Goal: Task Accomplishment & Management: Use online tool/utility

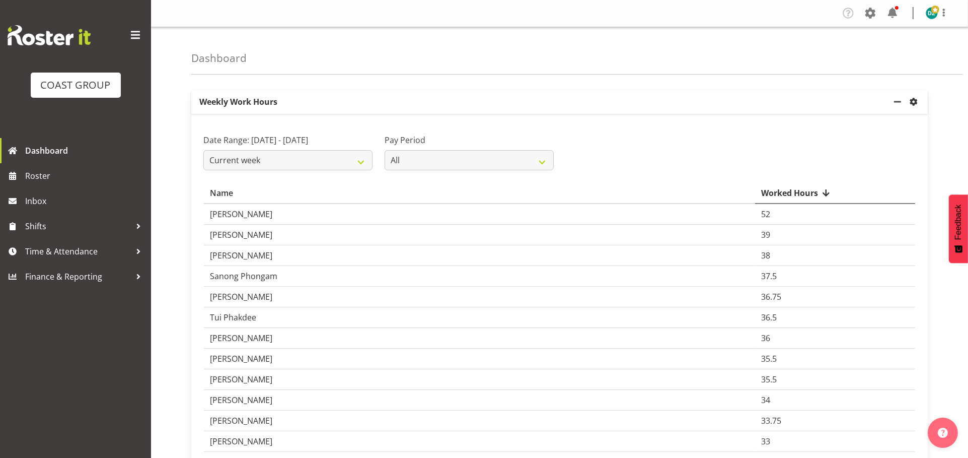
click at [914, 101] on span "settings" at bounding box center [914, 102] width 12 height 12
click at [46, 174] on span "Roster" at bounding box center [85, 175] width 121 height 15
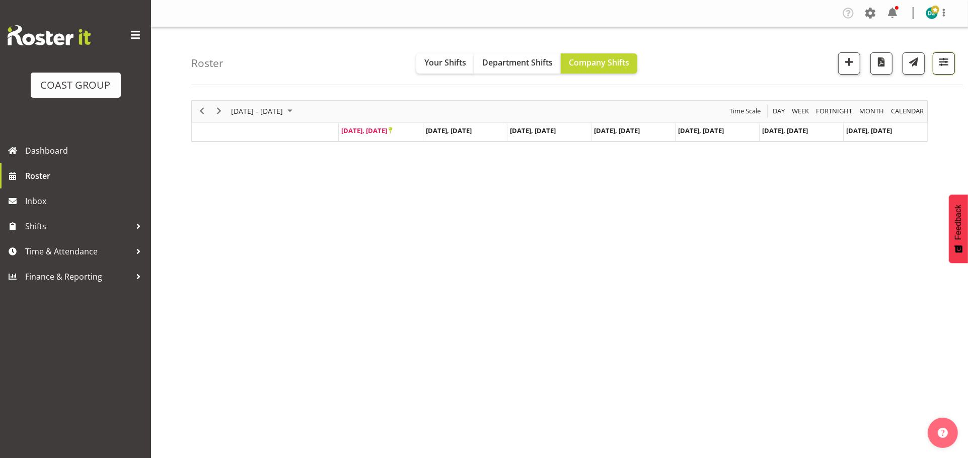
click at [942, 67] on span "button" at bounding box center [943, 61] width 13 height 13
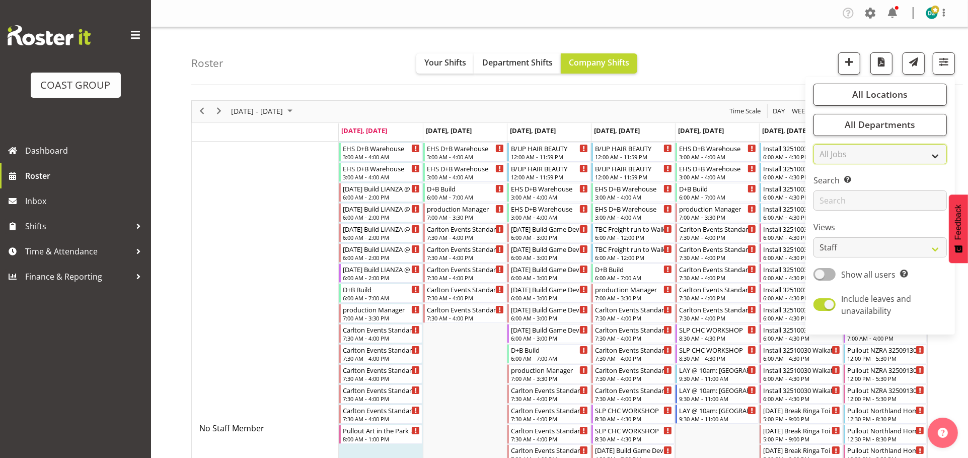
click at [851, 164] on select "All Jobs All Jobs 1 Carlton Events 1 [PERSON_NAME] 1 [PERSON_NAME][GEOGRAPHIC_D…" at bounding box center [879, 154] width 133 height 20
click at [839, 164] on select "All Jobs All Jobs 1 Carlton Events 1 [PERSON_NAME] 1 [PERSON_NAME][GEOGRAPHIC_D…" at bounding box center [879, 154] width 133 height 20
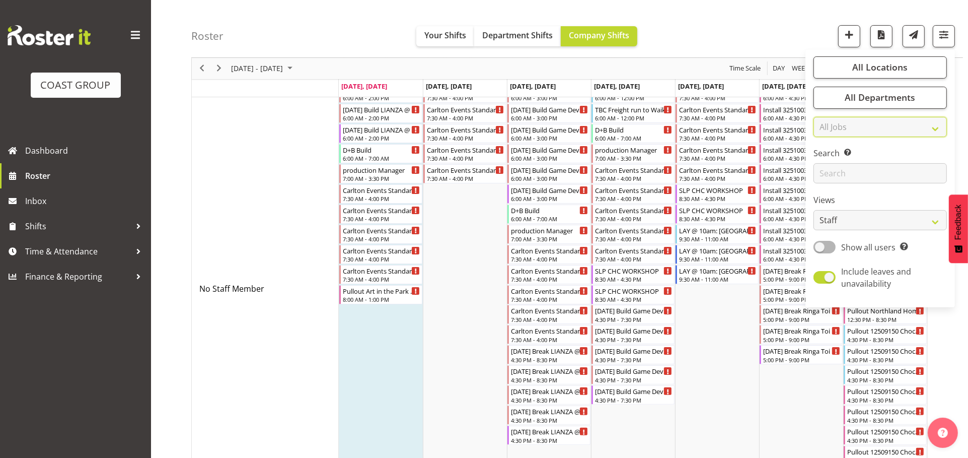
scroll to position [149, 0]
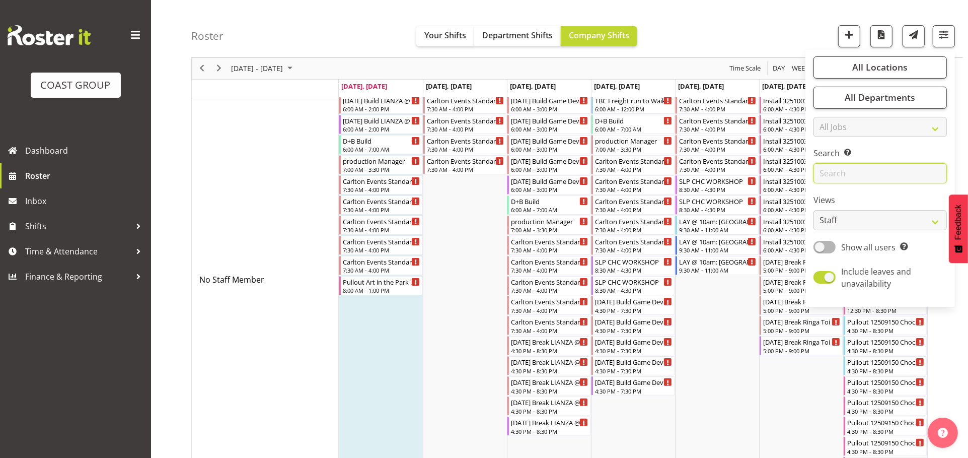
click at [859, 184] on input "text" at bounding box center [879, 174] width 133 height 20
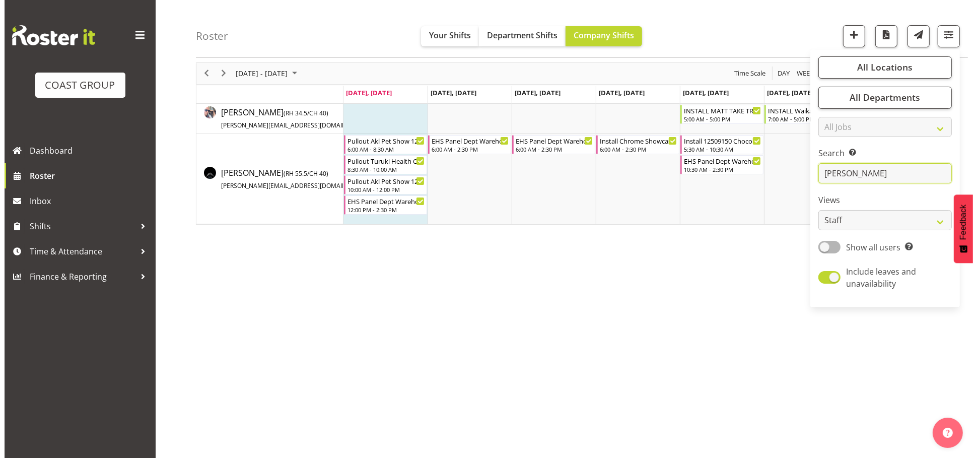
scroll to position [0, 0]
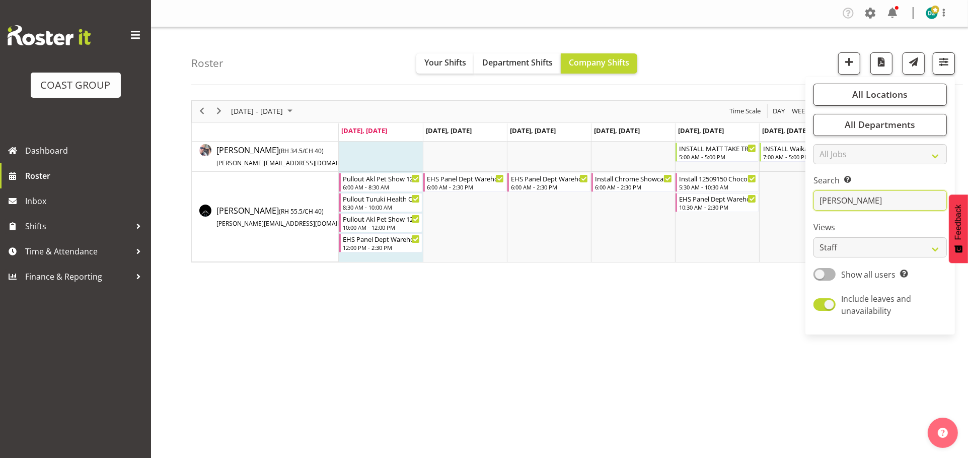
type input "[PERSON_NAME]"
click at [942, 68] on span "button" at bounding box center [943, 61] width 13 height 13
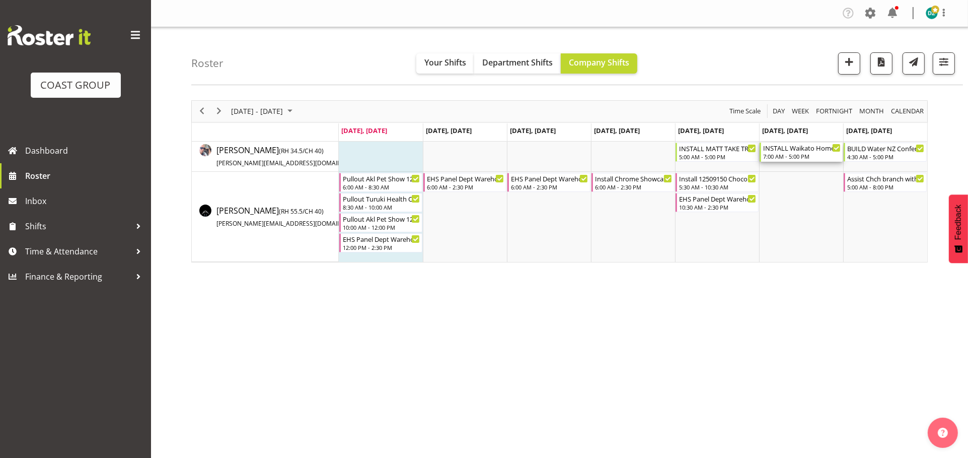
click at [798, 153] on div "INSTALL Waikato Home Show 2025 @ [GEOGRAPHIC_DATA]" at bounding box center [802, 147] width 78 height 10
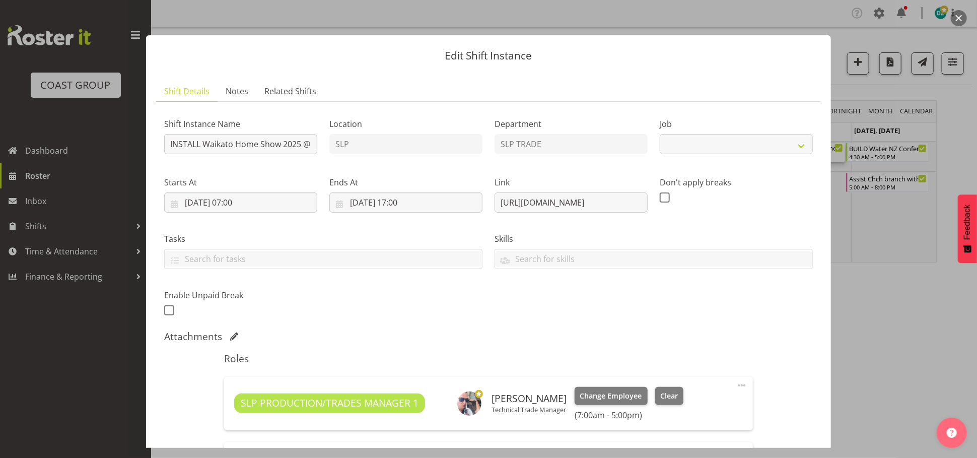
select select "9156"
click at [287, 154] on input "INSTALL Waikato Home Show 2025 @ [GEOGRAPHIC_DATA]" at bounding box center [240, 144] width 153 height 20
click at [867, 303] on div at bounding box center [488, 229] width 977 height 458
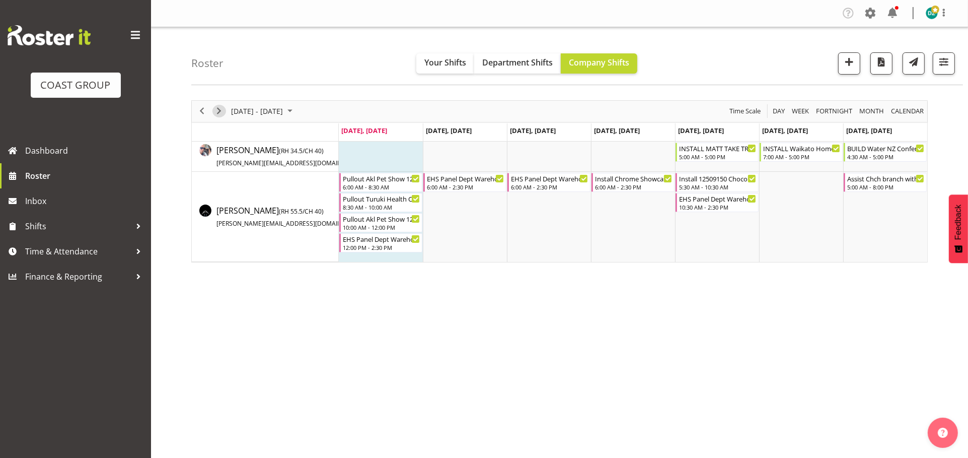
click at [221, 112] on span "Next" at bounding box center [219, 111] width 12 height 13
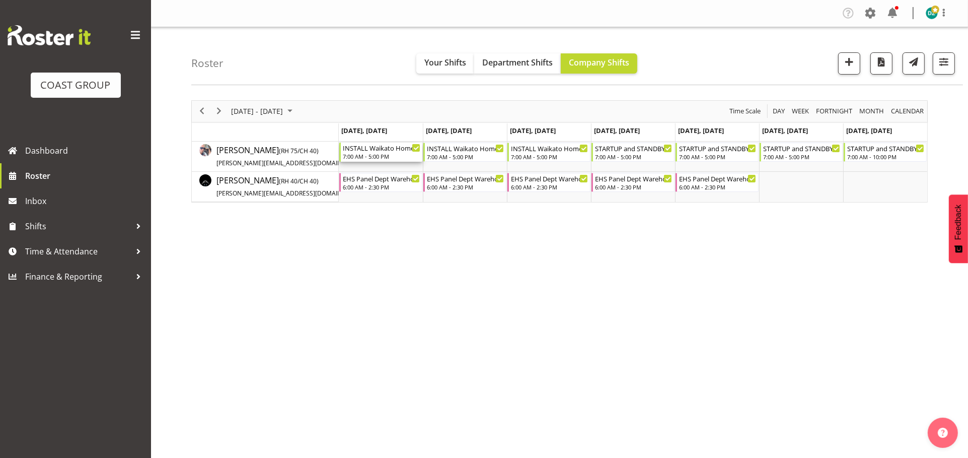
click at [375, 153] on div "INSTALL Waikato Home Show 2025 @ [GEOGRAPHIC_DATA]" at bounding box center [382, 147] width 78 height 10
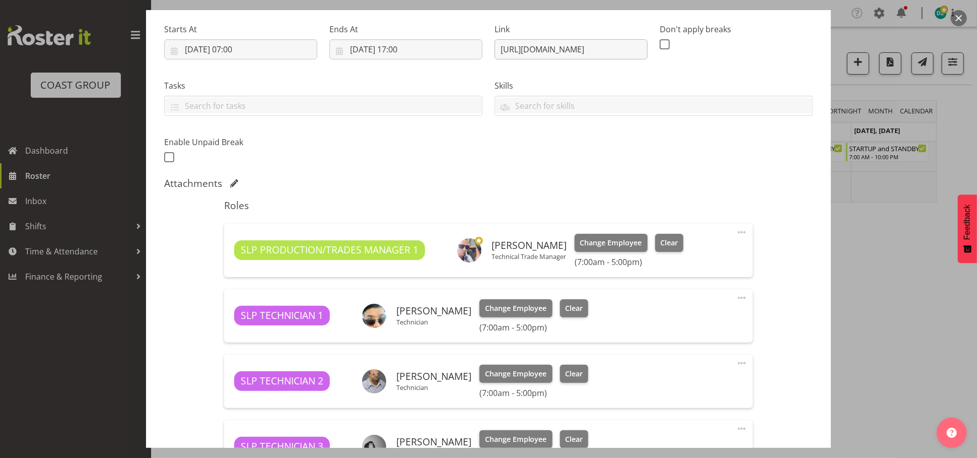
select select "9156"
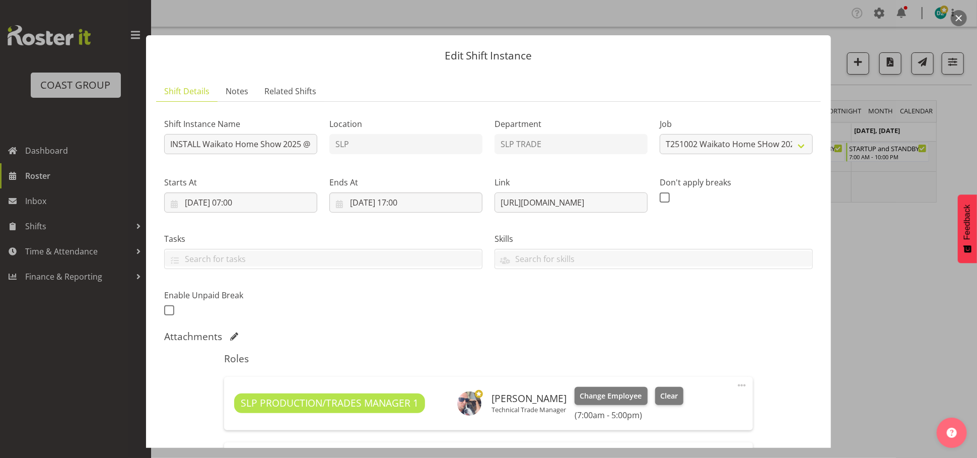
click at [934, 293] on div at bounding box center [488, 229] width 977 height 458
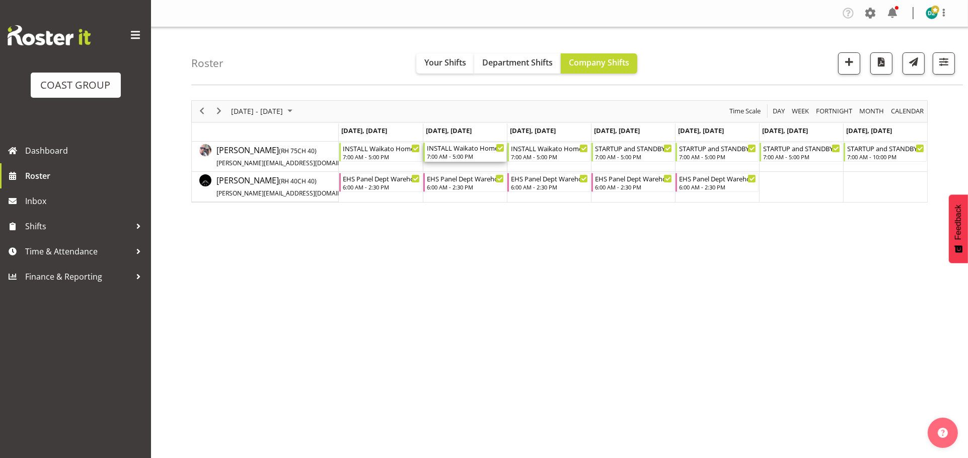
click at [472, 153] on div "INSTALL Waikato Home Show 2025 @ [GEOGRAPHIC_DATA]" at bounding box center [466, 147] width 78 height 10
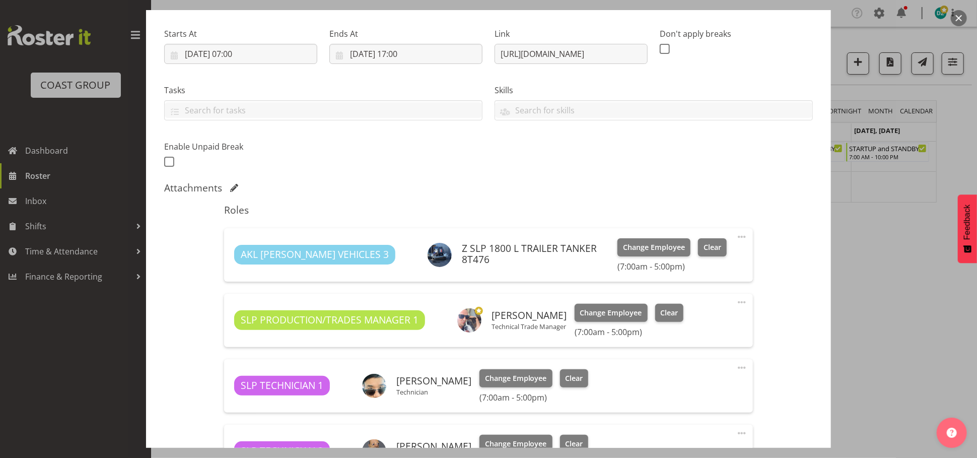
select select "9156"
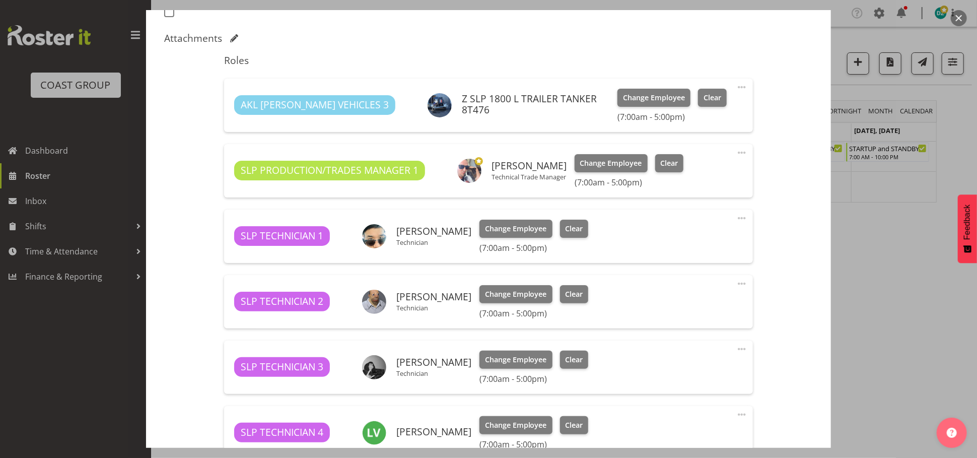
scroll to position [447, 0]
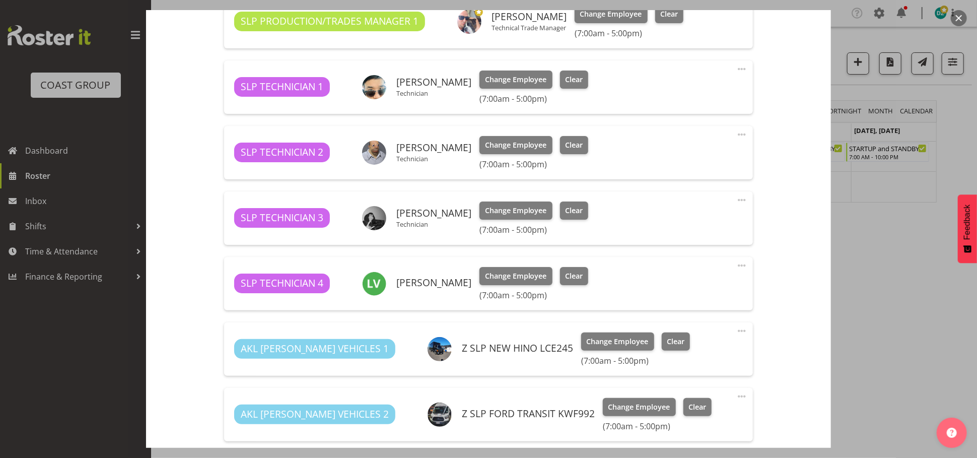
click at [909, 235] on div at bounding box center [488, 229] width 977 height 458
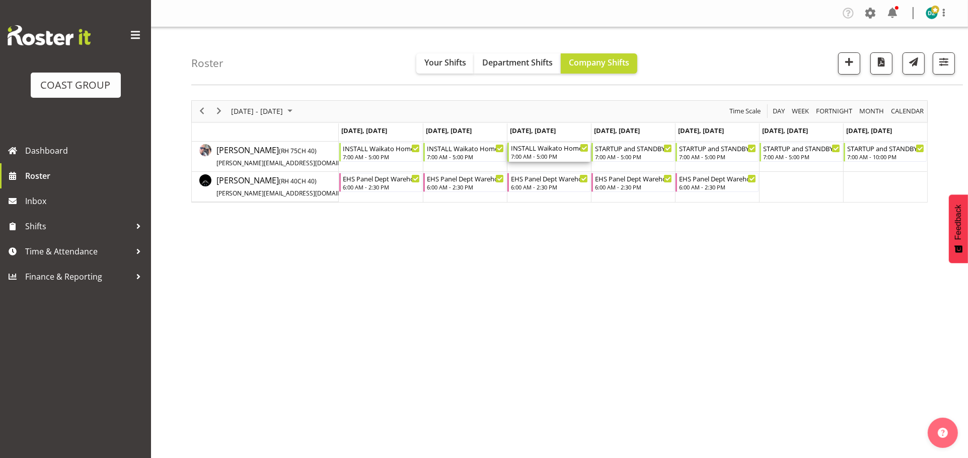
click at [545, 158] on div "INSTALL Waikato Home Show 2025 @ [GEOGRAPHIC_DATA] 7:00 AM - 5:00 PM" at bounding box center [550, 151] width 78 height 19
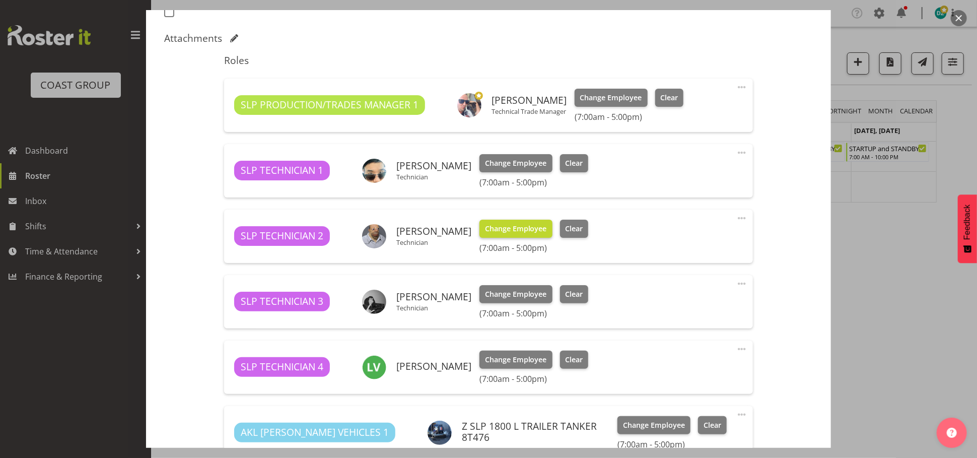
select select "9156"
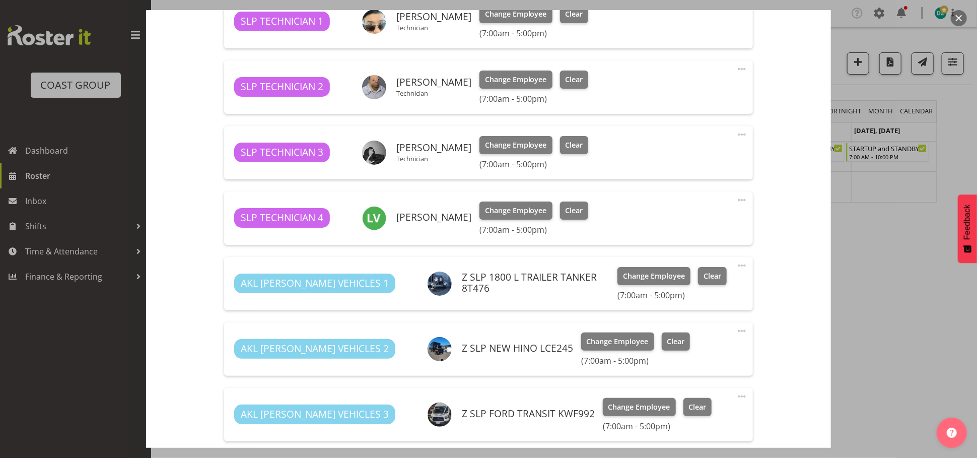
scroll to position [596, 0]
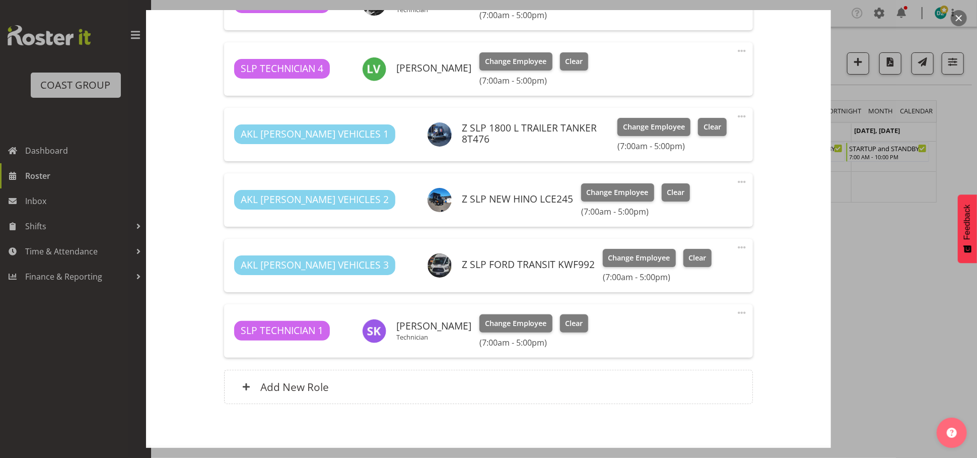
click at [893, 254] on div at bounding box center [488, 229] width 977 height 458
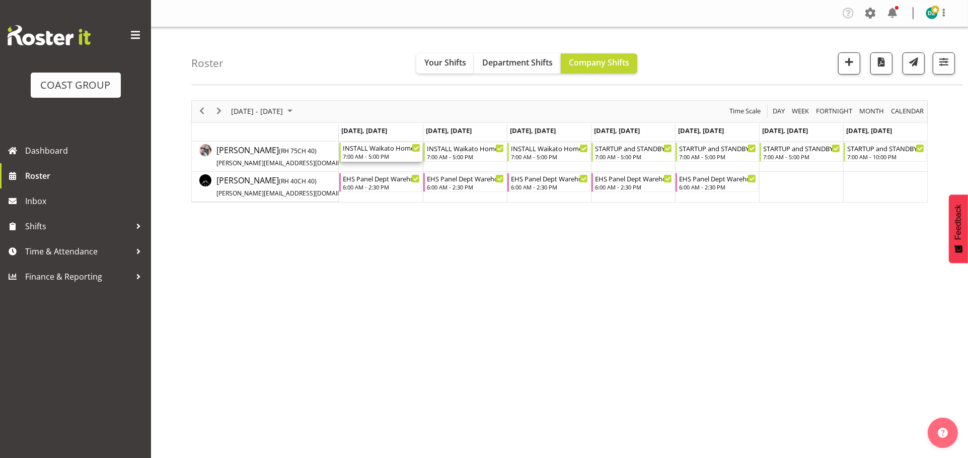
click at [375, 153] on div "INSTALL Waikato Home Show 2025 @ [GEOGRAPHIC_DATA]" at bounding box center [382, 147] width 78 height 10
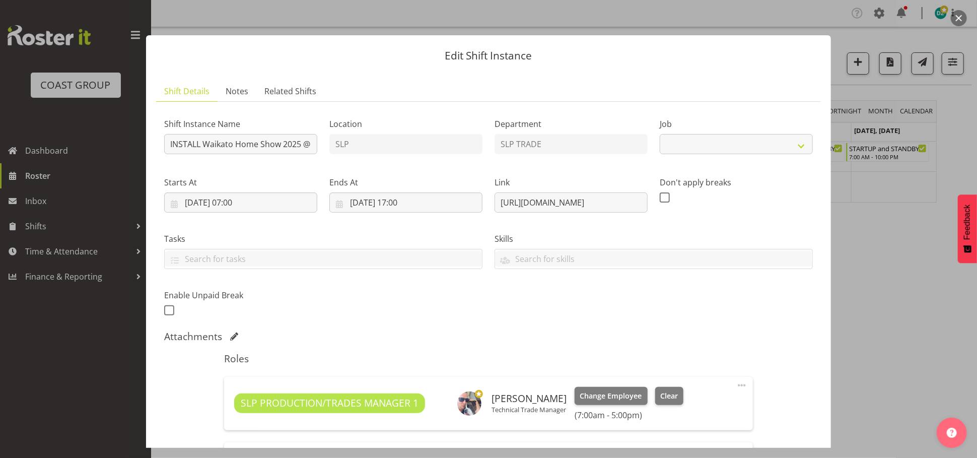
select select "9156"
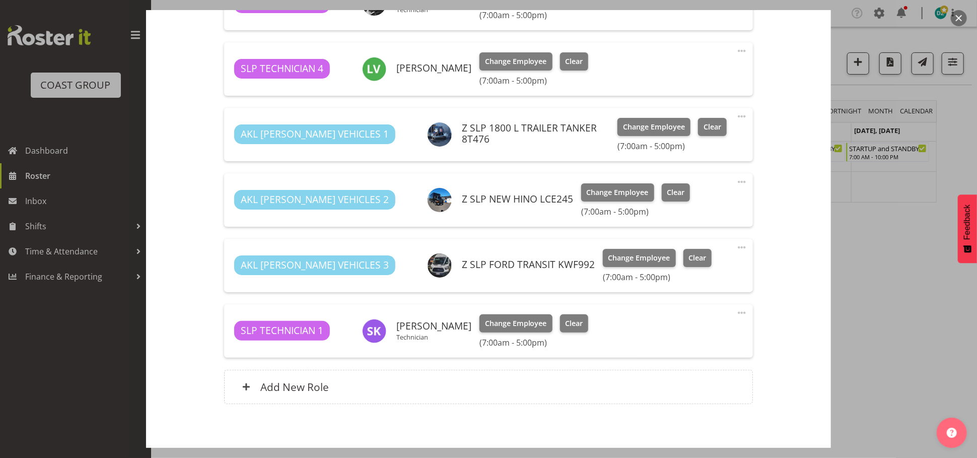
click at [889, 270] on div at bounding box center [488, 229] width 977 height 458
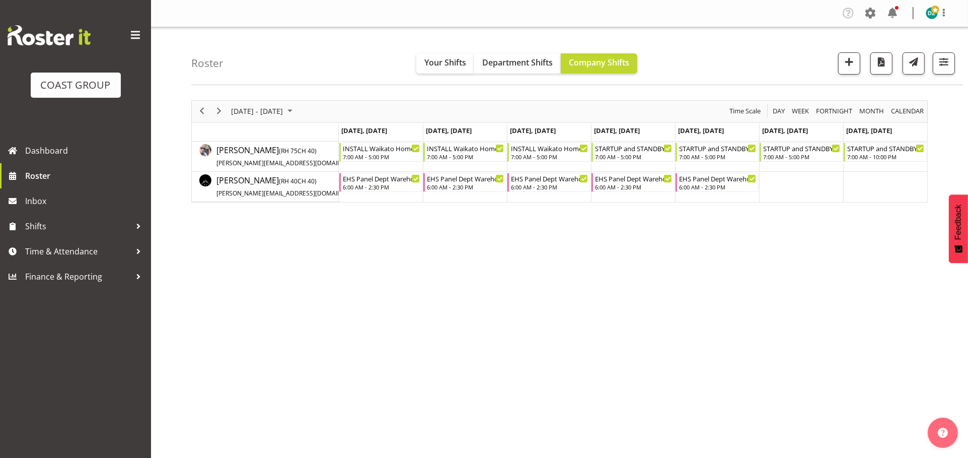
click at [451, 293] on div "[DATE] - [DATE] [DATE] Day Week Fortnight Month calendar Month Agenda Time Scal…" at bounding box center [579, 294] width 777 height 403
